Goal: Check status: Check status

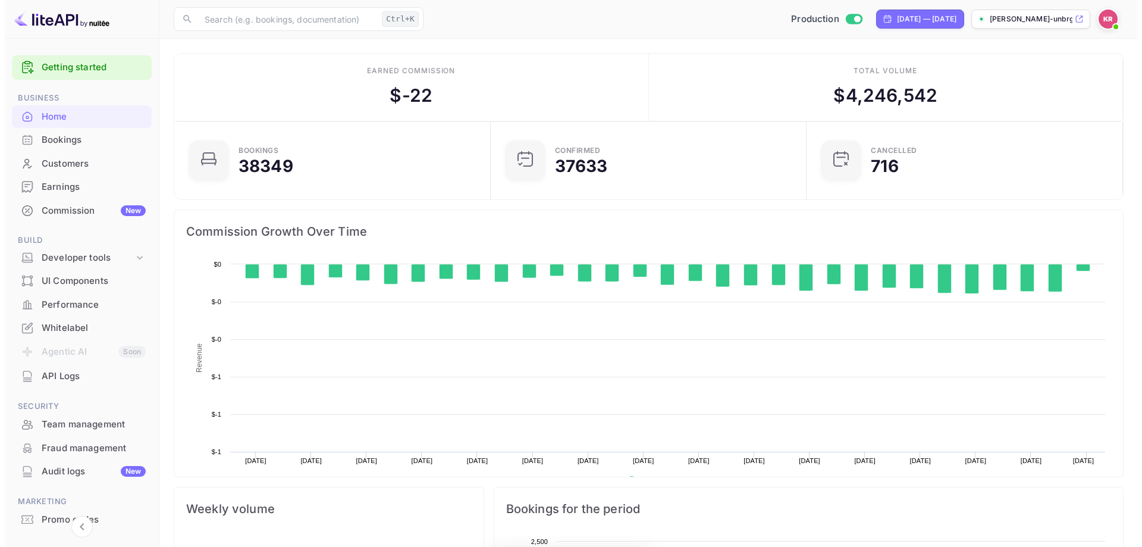
scroll to position [184, 300]
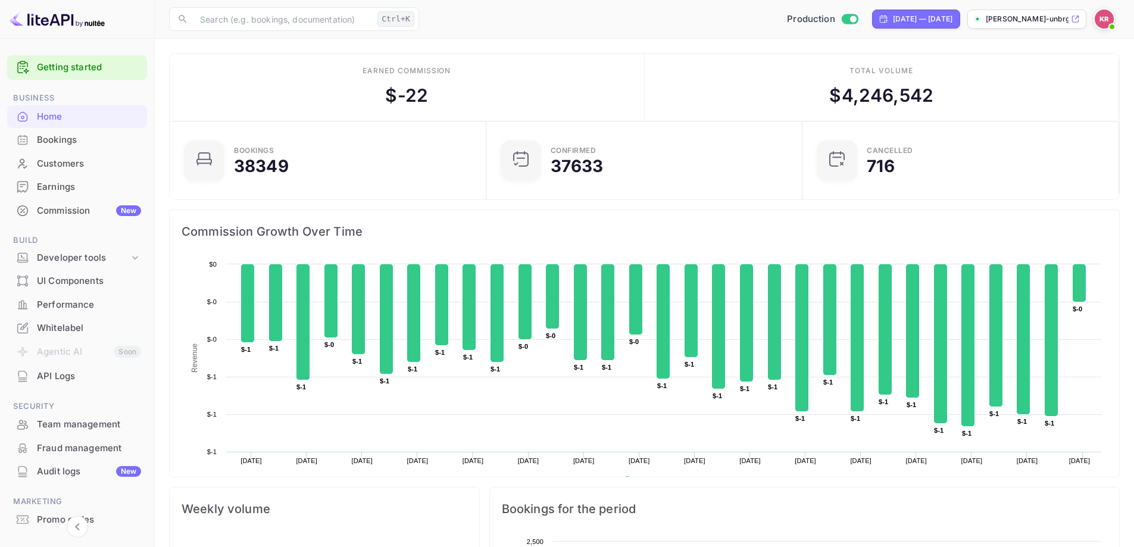
click at [37, 142] on div "Bookings" at bounding box center [89, 140] width 104 height 14
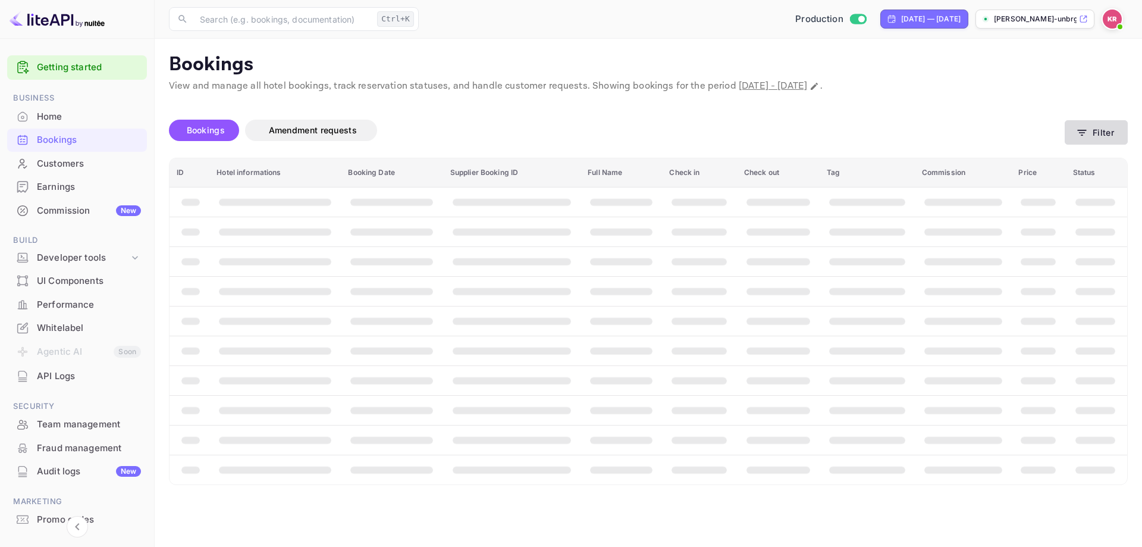
click at [1098, 134] on button "Filter" at bounding box center [1096, 132] width 63 height 24
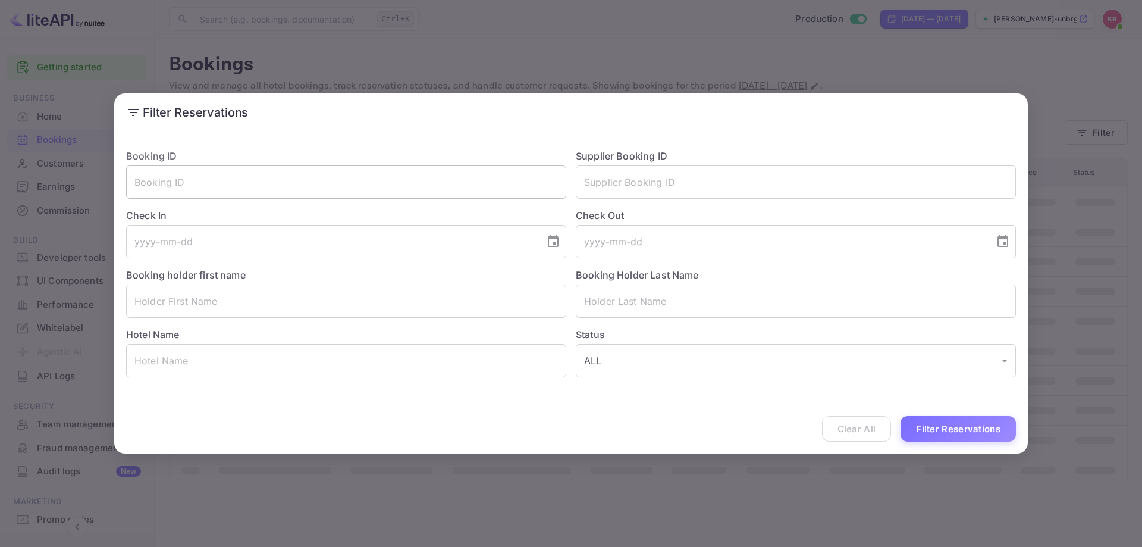
click at [298, 181] on input "text" at bounding box center [346, 181] width 440 height 33
paste input "5rrdMCxa6"
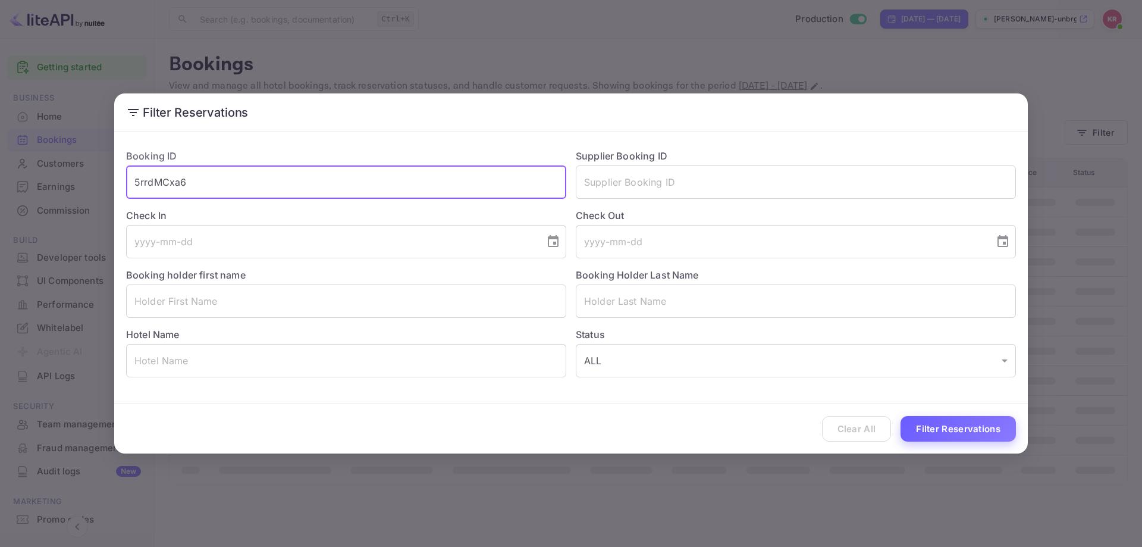
type input "5rrdMCxa6"
click at [935, 440] on button "Filter Reservations" at bounding box center [958, 429] width 115 height 26
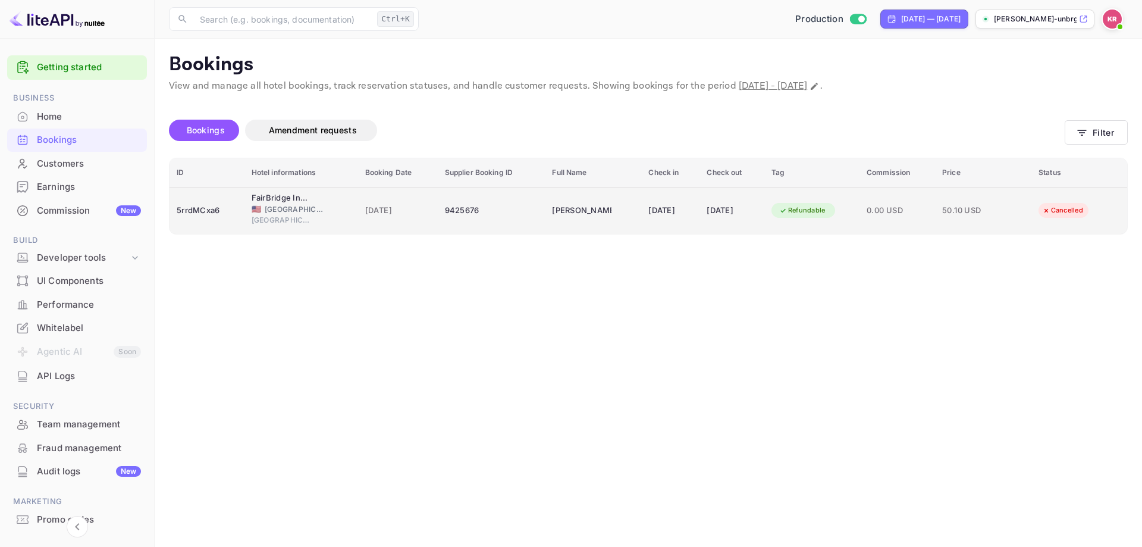
click at [502, 208] on div "9425676" at bounding box center [491, 210] width 93 height 19
